Goal: Find specific page/section: Find specific page/section

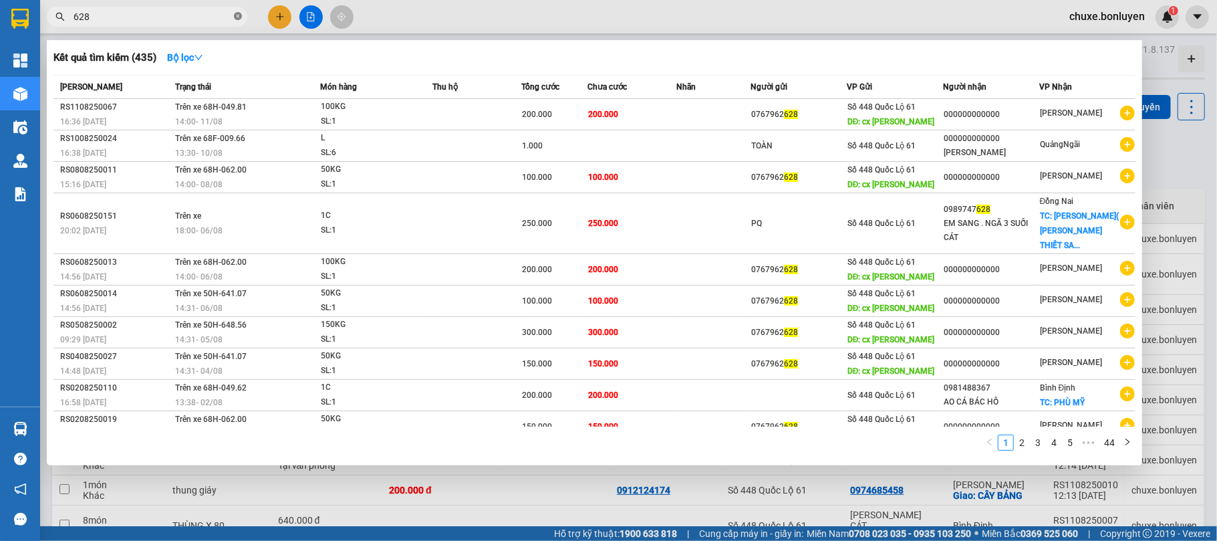
click at [239, 17] on icon "close-circle" at bounding box center [238, 16] width 8 height 8
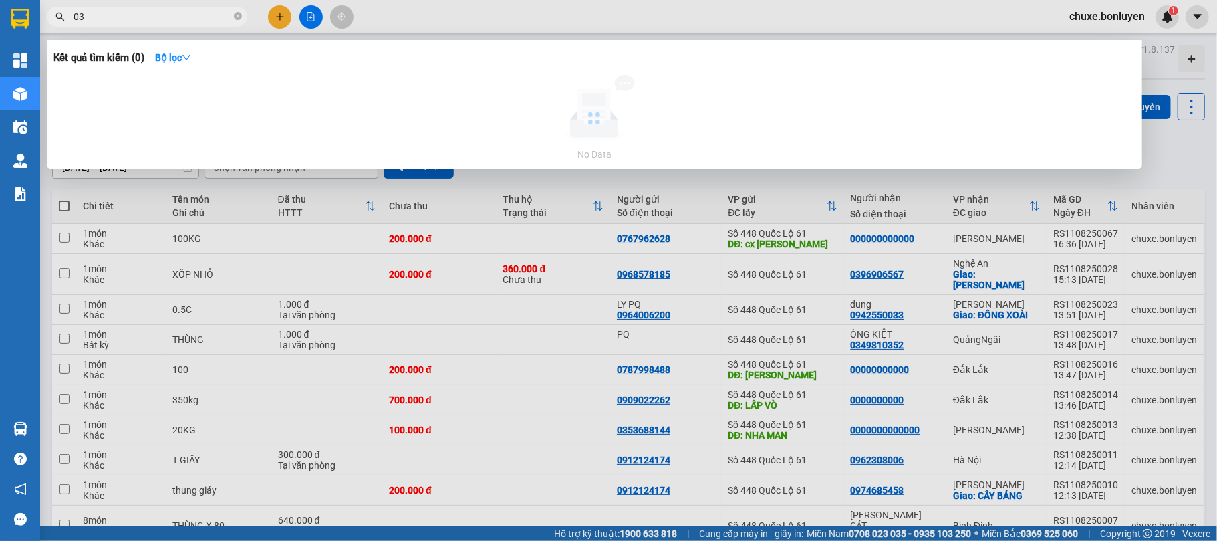
type input "0"
type input "0334699337"
click at [235, 19] on icon "close-circle" at bounding box center [238, 16] width 8 height 8
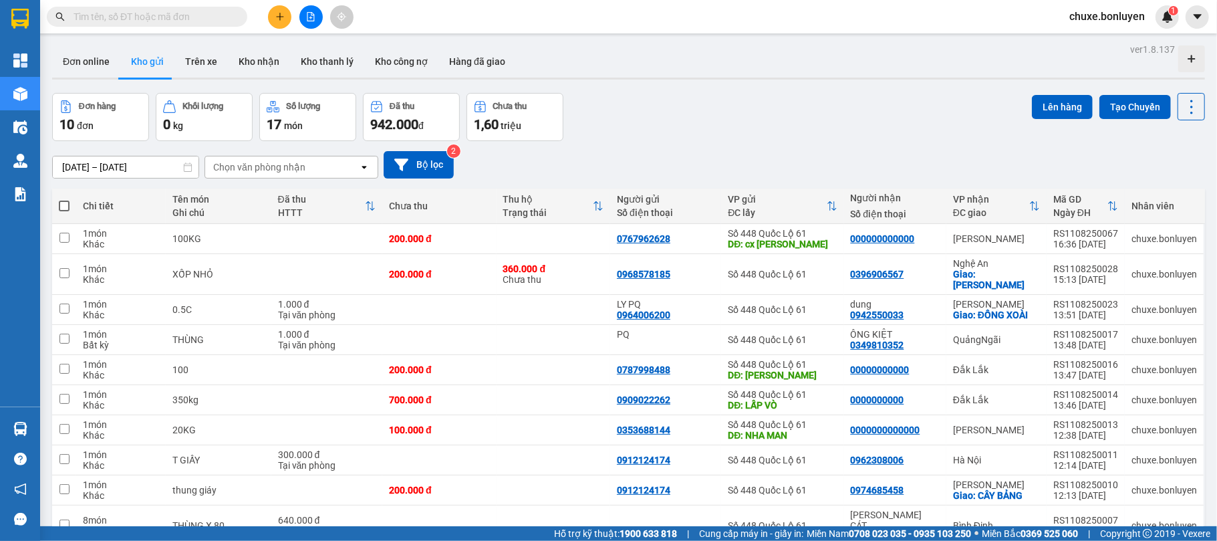
click at [190, 11] on input "text" at bounding box center [152, 16] width 158 height 15
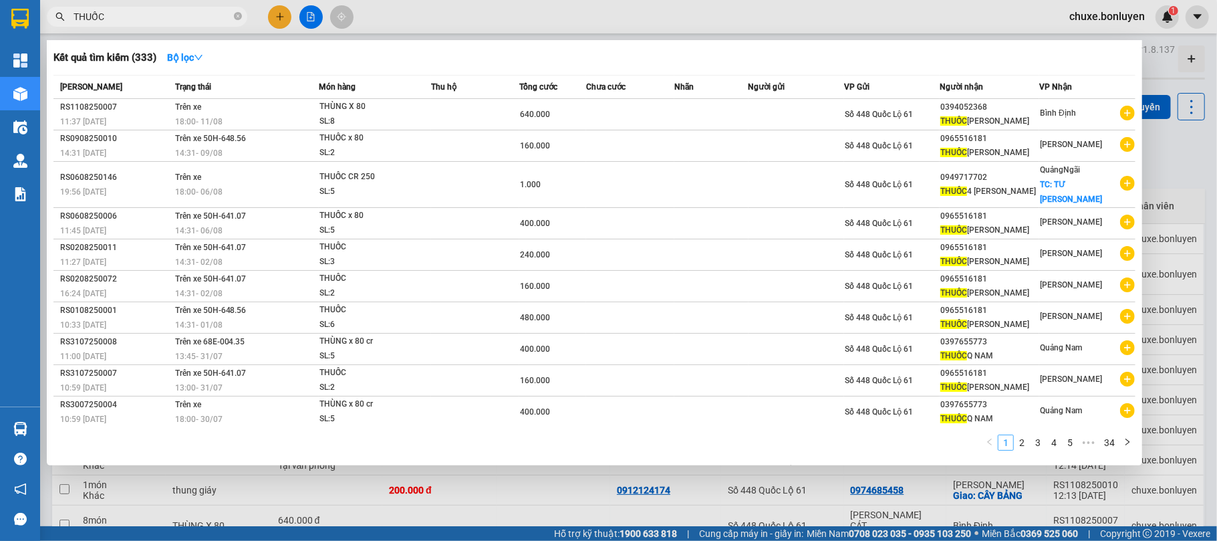
type input "THUỐC"
drag, startPoint x: 1011, startPoint y: 432, endPoint x: 1022, endPoint y: 433, distance: 11.4
click at [1013, 435] on link "1" at bounding box center [1005, 442] width 15 height 15
click at [1022, 435] on link "2" at bounding box center [1021, 442] width 15 height 15
click at [1037, 435] on link "3" at bounding box center [1037, 442] width 15 height 15
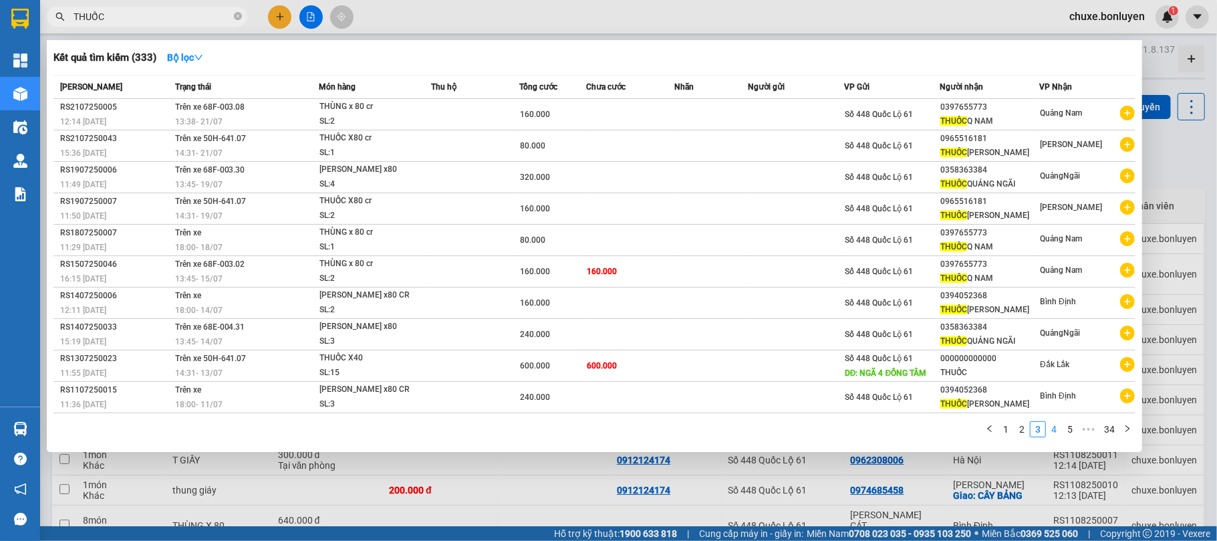
click at [1054, 428] on link "4" at bounding box center [1053, 429] width 15 height 15
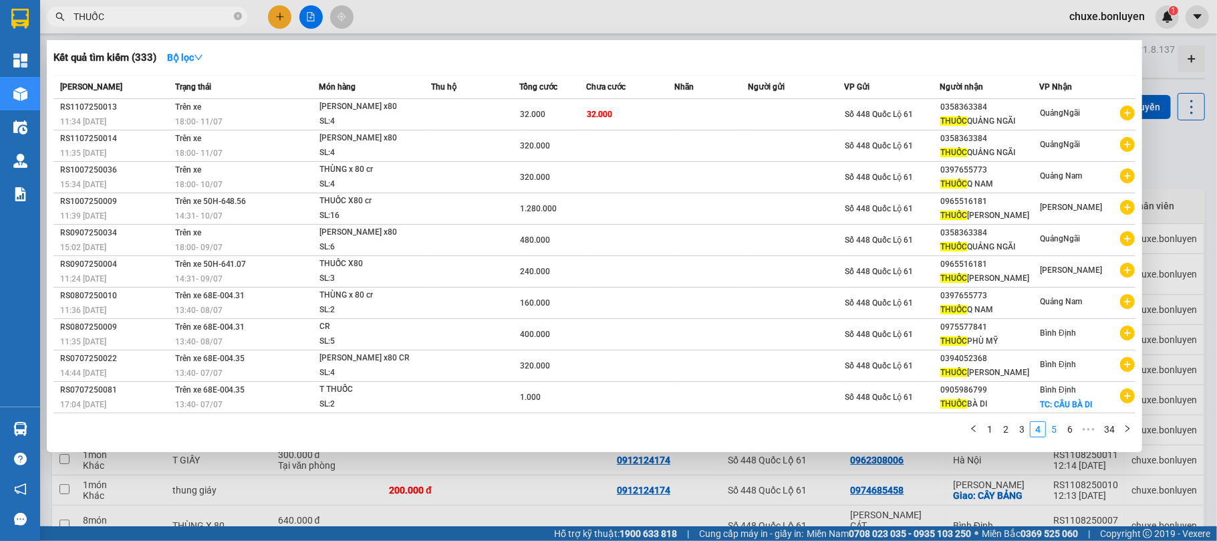
click at [1053, 431] on link "5" at bounding box center [1053, 429] width 15 height 15
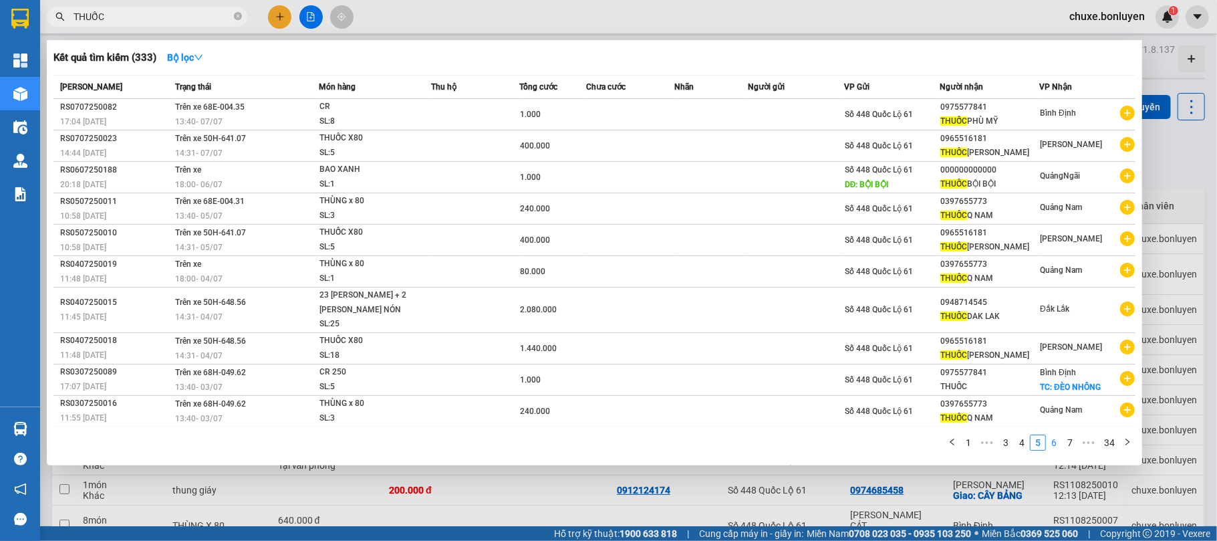
click at [1053, 436] on link "6" at bounding box center [1053, 442] width 15 height 15
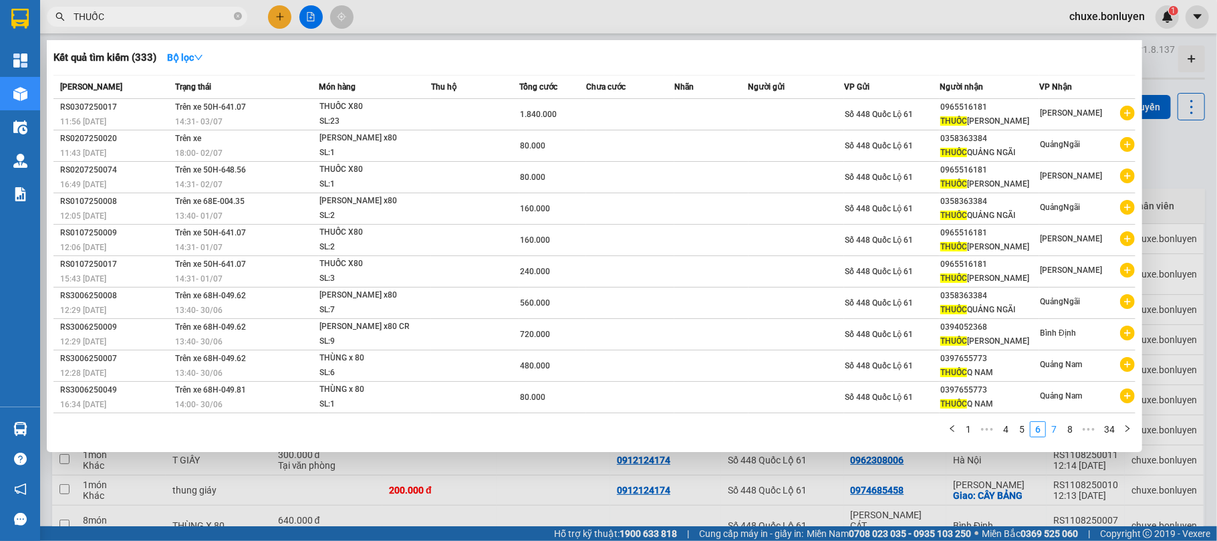
click at [1052, 428] on link "7" at bounding box center [1053, 429] width 15 height 15
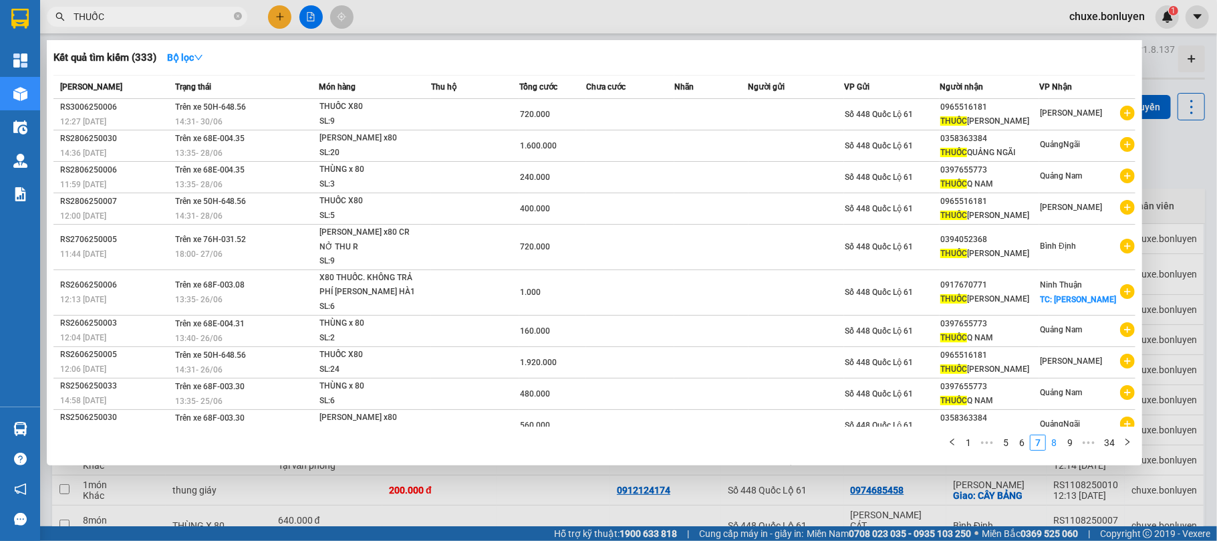
click at [1056, 436] on link "8" at bounding box center [1053, 442] width 15 height 15
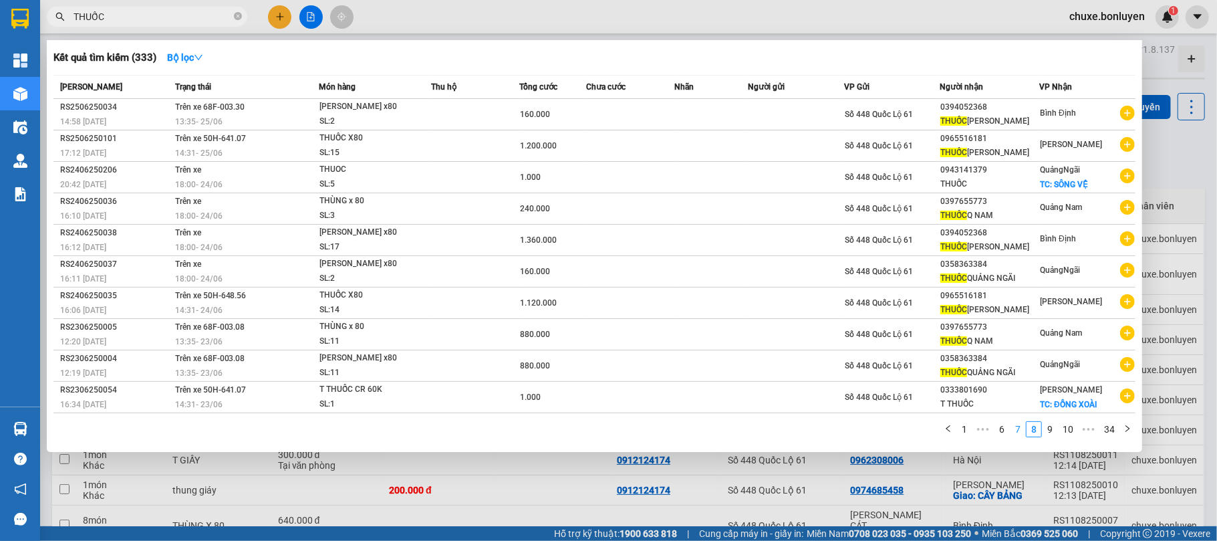
click at [1011, 430] on link "7" at bounding box center [1017, 429] width 15 height 15
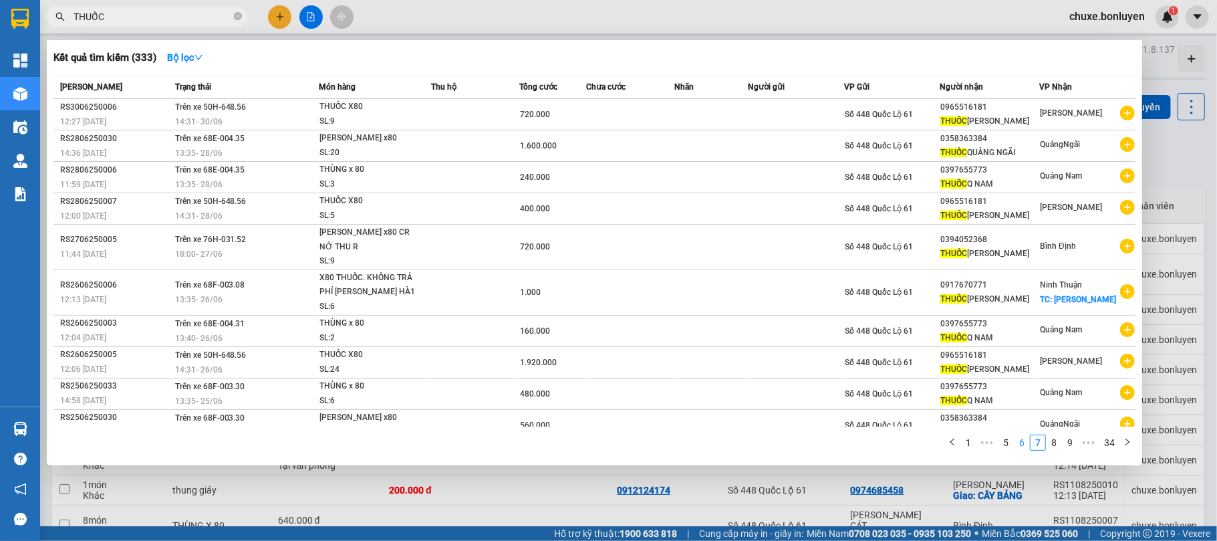
click at [1019, 439] on link "6" at bounding box center [1021, 442] width 15 height 15
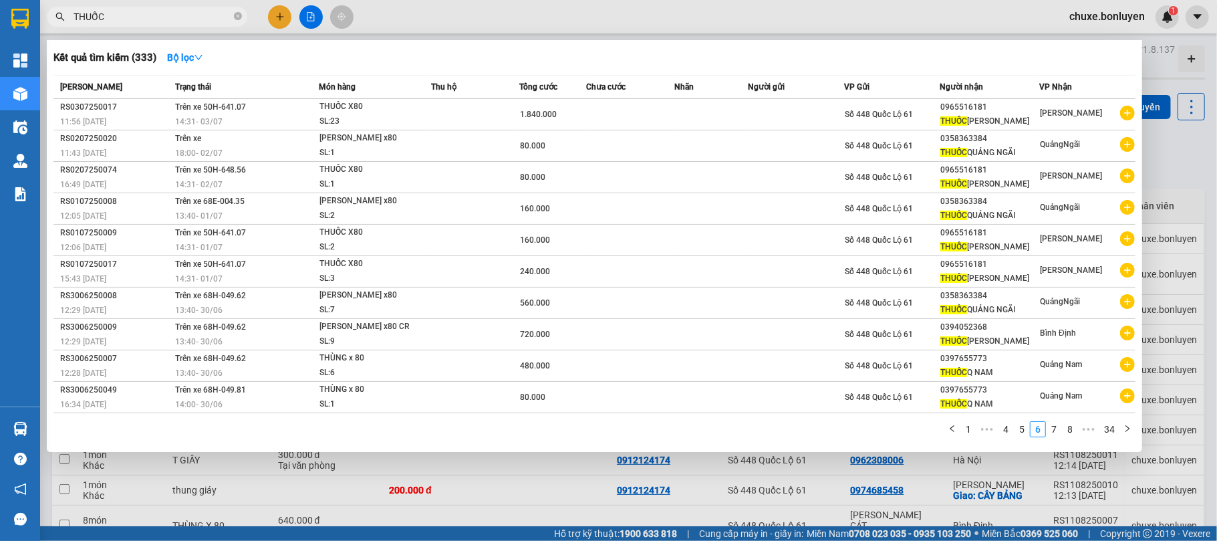
click at [1011, 437] on div "1 ••• 4 5 6 7 8 ••• 34" at bounding box center [594, 433] width 1082 height 24
click at [1020, 432] on link "5" at bounding box center [1021, 429] width 15 height 15
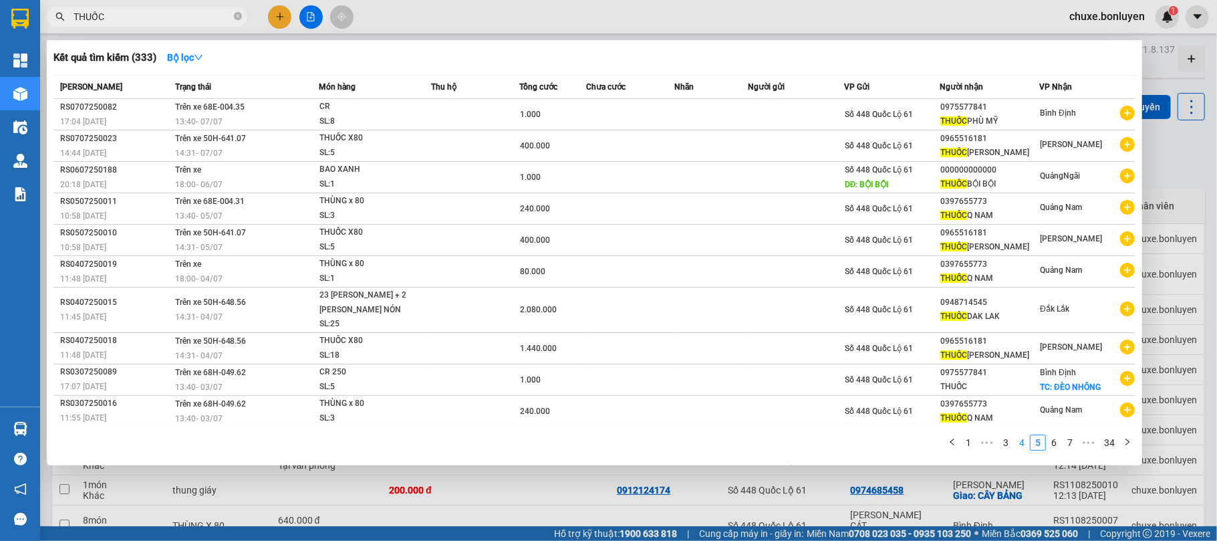
click at [1024, 440] on link "4" at bounding box center [1021, 442] width 15 height 15
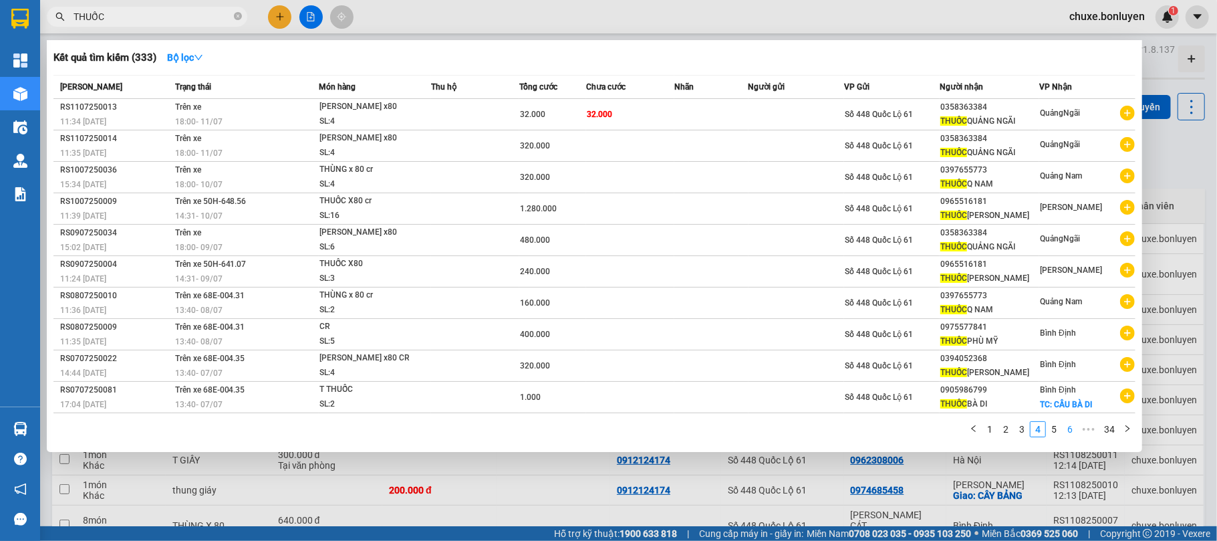
click at [1073, 429] on link "6" at bounding box center [1069, 429] width 15 height 15
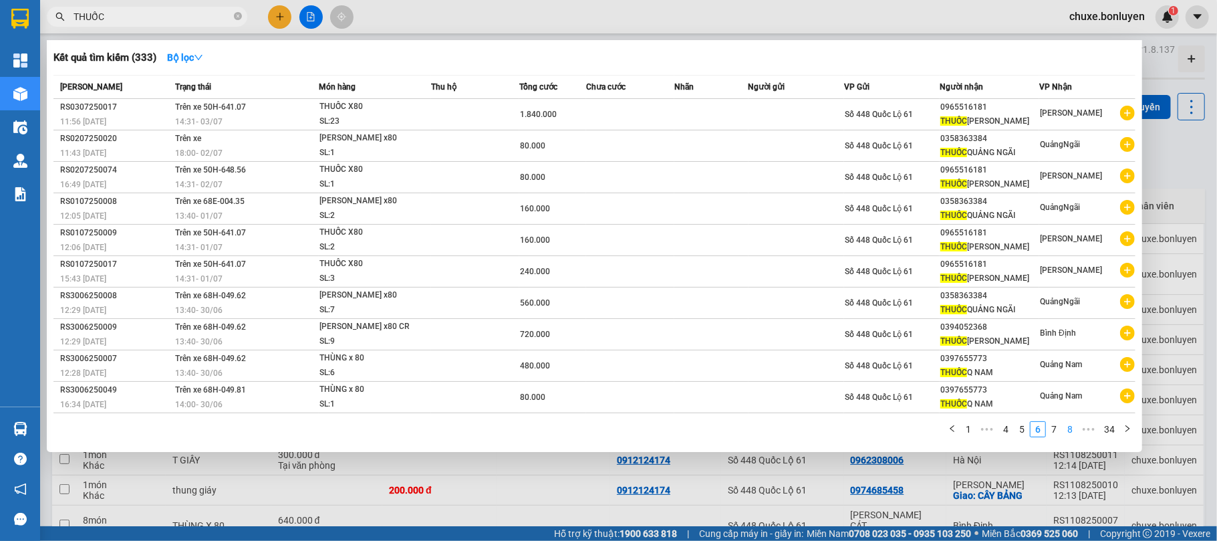
click at [1073, 429] on link "8" at bounding box center [1069, 429] width 15 height 15
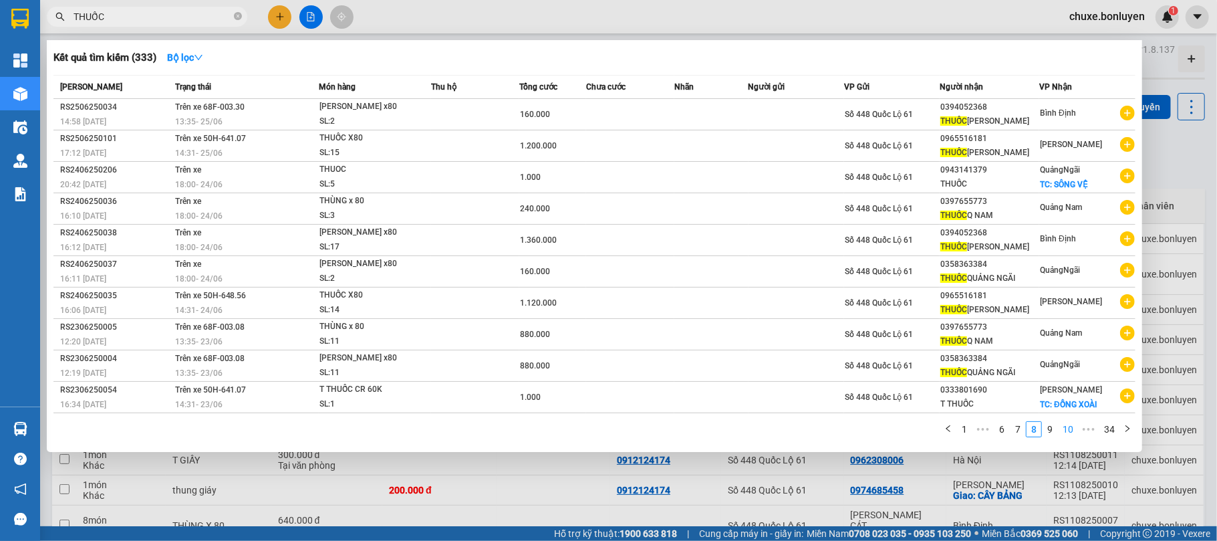
click at [1051, 434] on link "9" at bounding box center [1049, 429] width 15 height 15
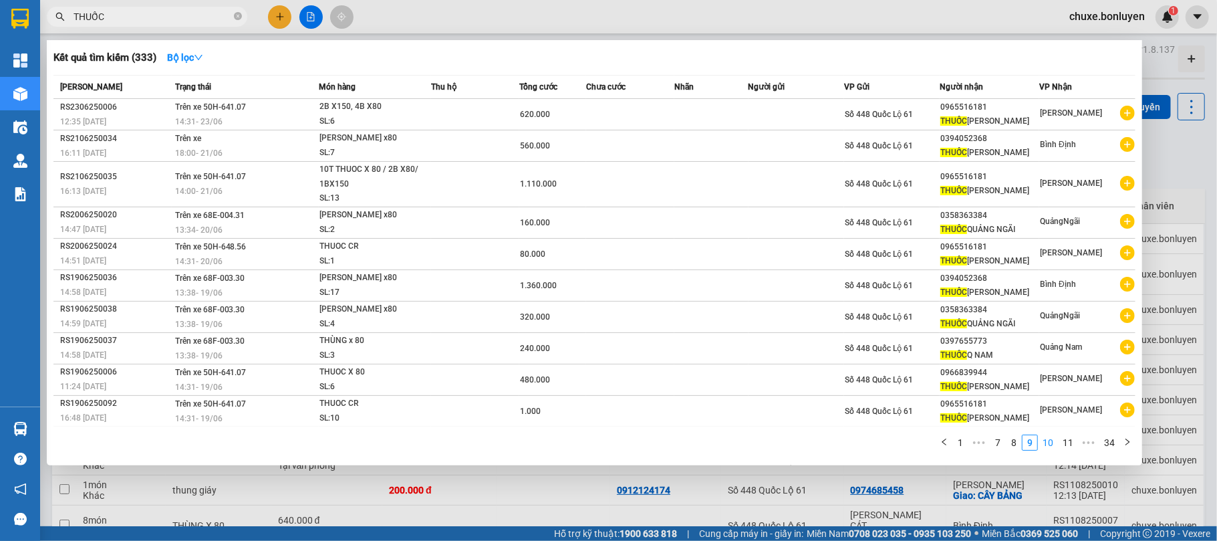
click at [1049, 436] on link "10" at bounding box center [1047, 442] width 19 height 15
